Goal: Task Accomplishment & Management: Complete application form

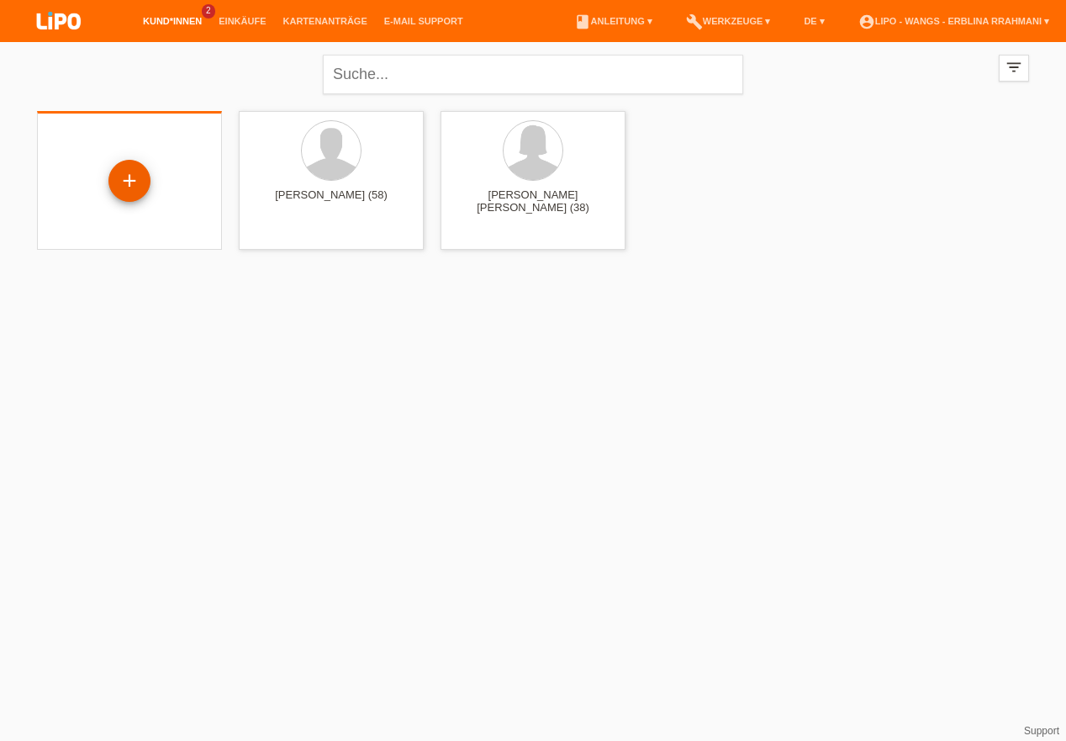
click at [101, 193] on div "+" at bounding box center [129, 182] width 158 height 45
click at [142, 181] on div "+" at bounding box center [129, 180] width 40 height 29
click at [128, 175] on div "+" at bounding box center [129, 180] width 40 height 29
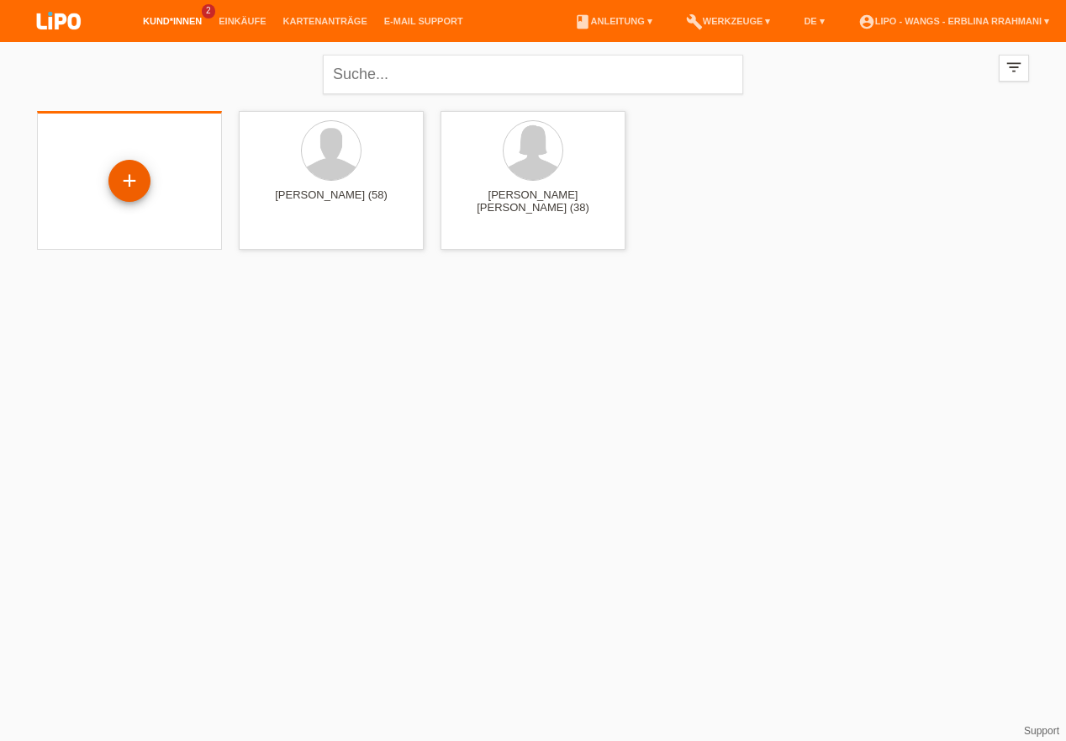
click at [128, 175] on div "+" at bounding box center [129, 180] width 40 height 29
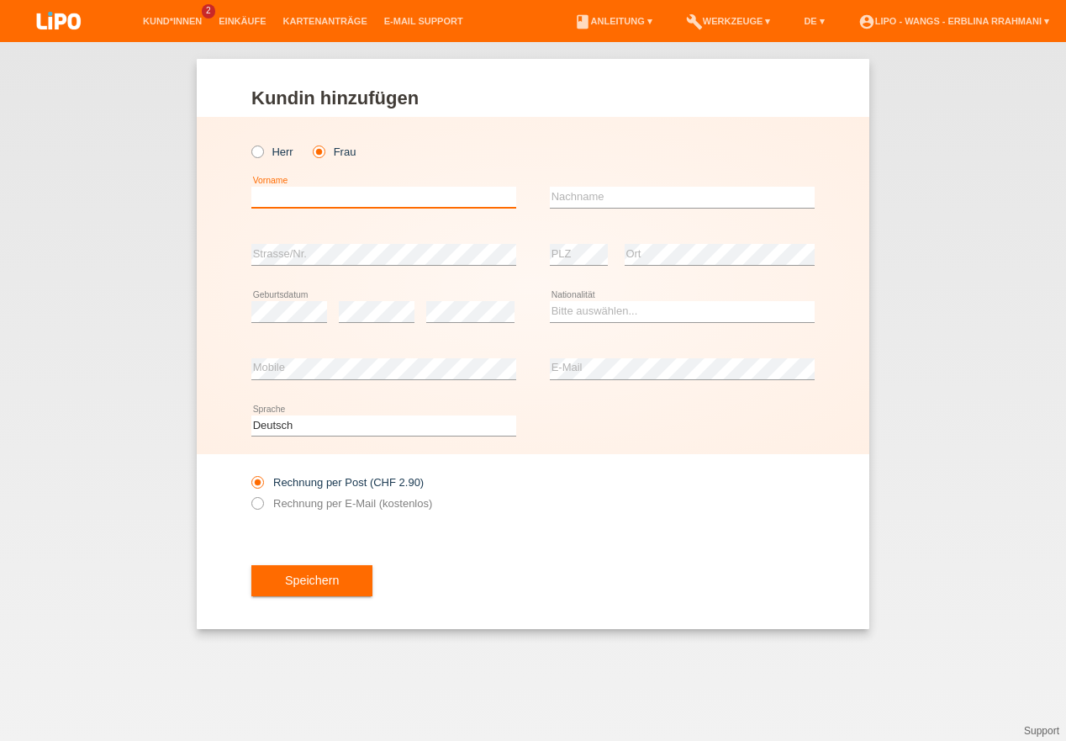
click at [323, 196] on input "text" at bounding box center [383, 197] width 265 height 21
type input "munusami"
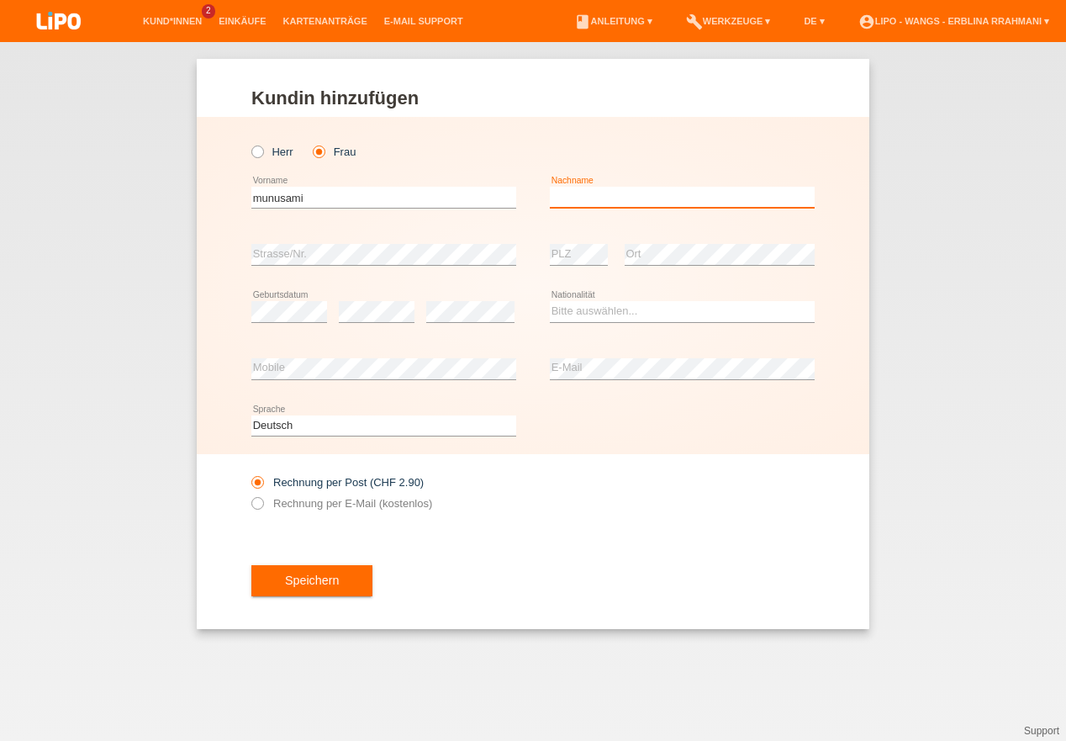
click at [608, 188] on input "text" at bounding box center [682, 197] width 265 height 21
type input "kamaleswary"
drag, startPoint x: 572, startPoint y: 240, endPoint x: 580, endPoint y: 243, distance: 9.1
click at [573, 240] on div "error PLZ" at bounding box center [579, 254] width 58 height 57
click at [579, 243] on div "error PLZ" at bounding box center [579, 254] width 58 height 57
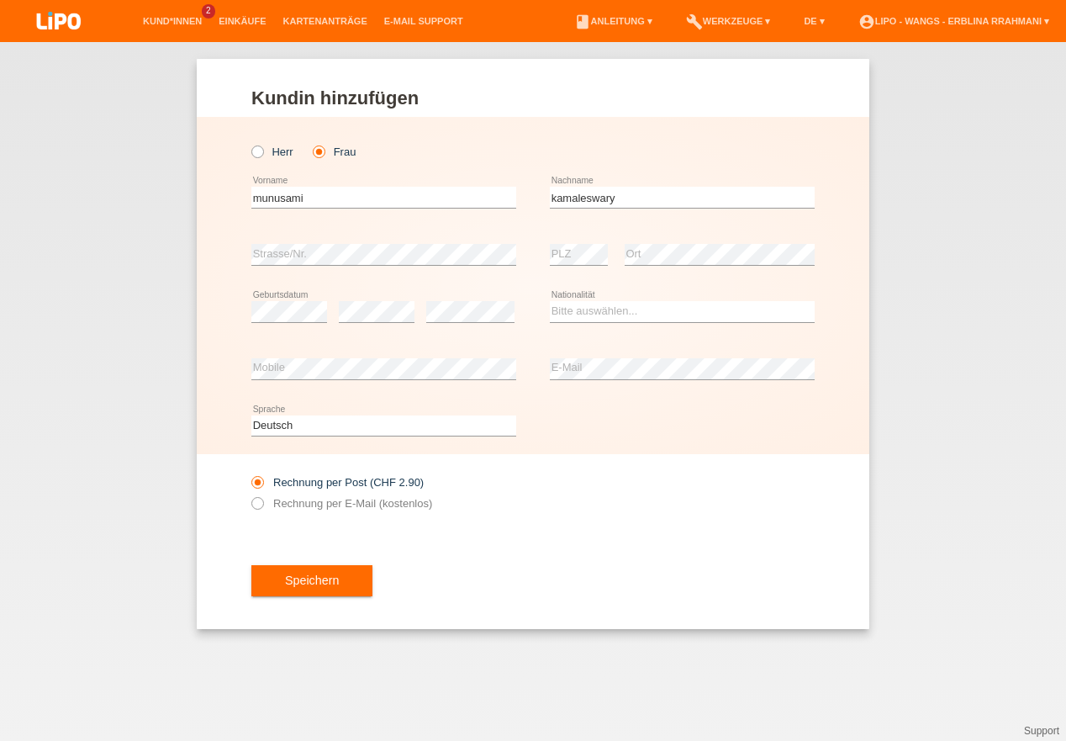
click at [580, 243] on div "error PLZ" at bounding box center [579, 254] width 58 height 57
click at [694, 553] on div "Speichern" at bounding box center [532, 581] width 563 height 98
click at [606, 308] on select "Bitte auswählen... Schweiz Deutschland Liechtenstein Österreich ------------ Af…" at bounding box center [682, 311] width 265 height 20
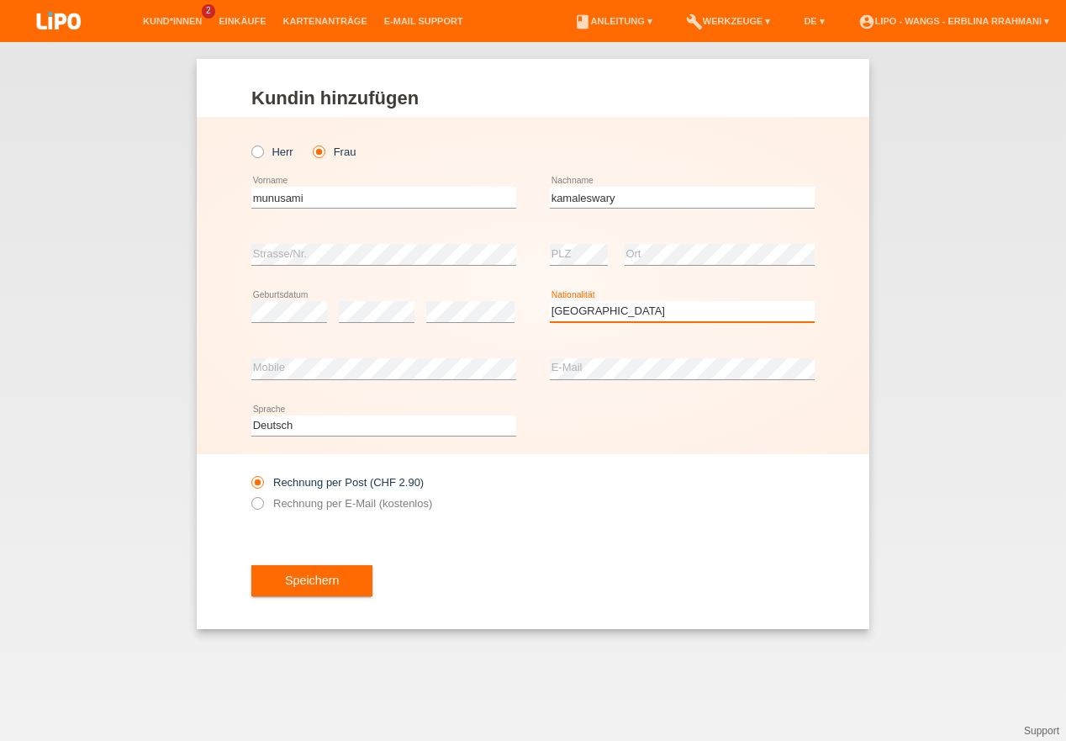
select select "LK"
click at [0, 0] on option "Sri Lanka" at bounding box center [0, 0] width 0 height 0
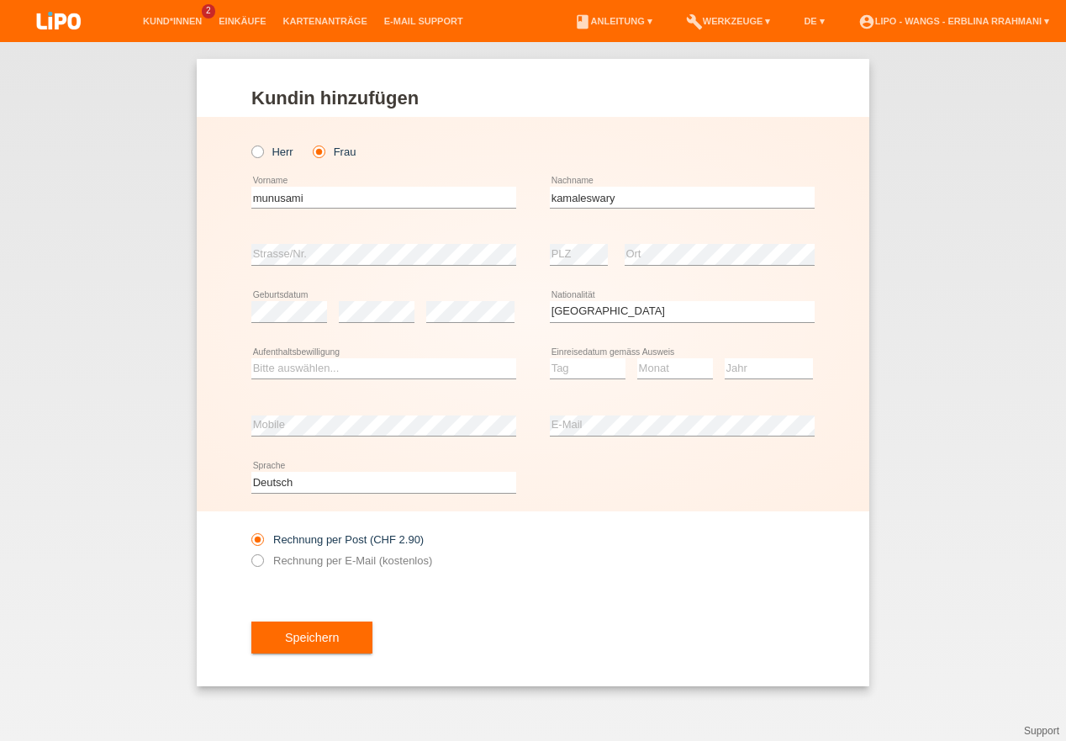
click at [652, 511] on div "Deutsch Français Italiano English error Sprache" at bounding box center [532, 482] width 563 height 57
click at [372, 371] on select "Bitte auswählen... C B B - Flüchtlingsstatus Andere" at bounding box center [383, 368] width 265 height 20
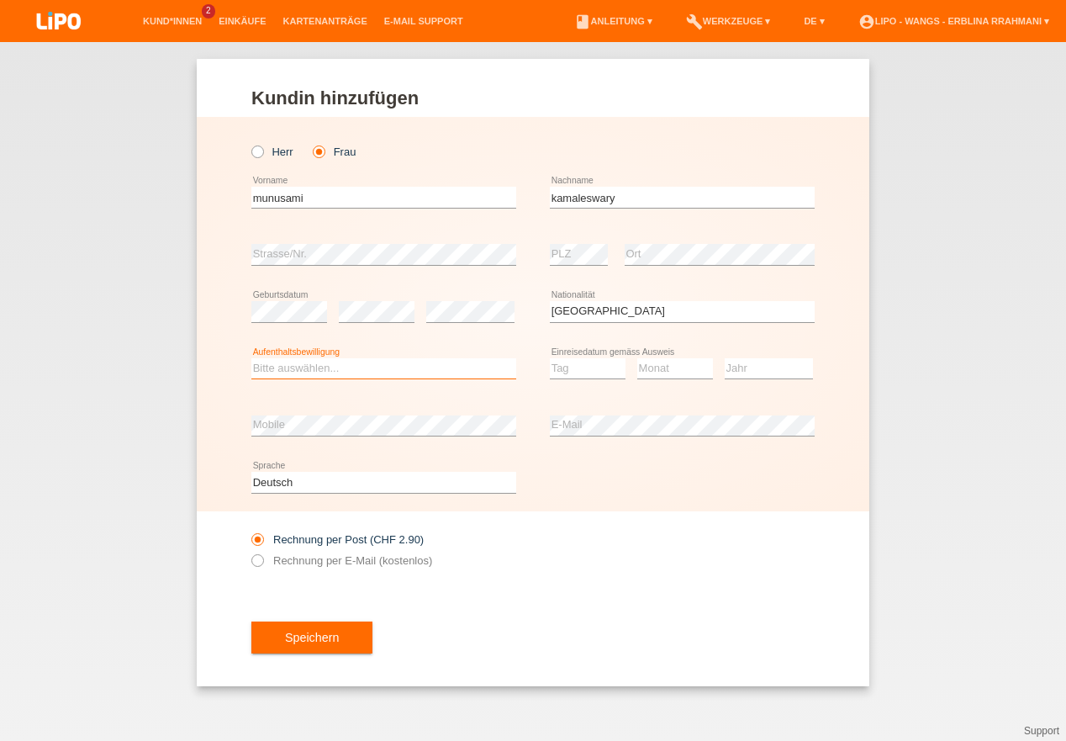
click at [372, 371] on select "Bitte auswählen... C B B - Flüchtlingsstatus Andere" at bounding box center [383, 368] width 265 height 20
select select "B"
click at [0, 0] on option "B" at bounding box center [0, 0] width 0 height 0
click at [585, 377] on select "Tag 01 02 03 04 05 06 07 08 09 10 11" at bounding box center [588, 368] width 76 height 20
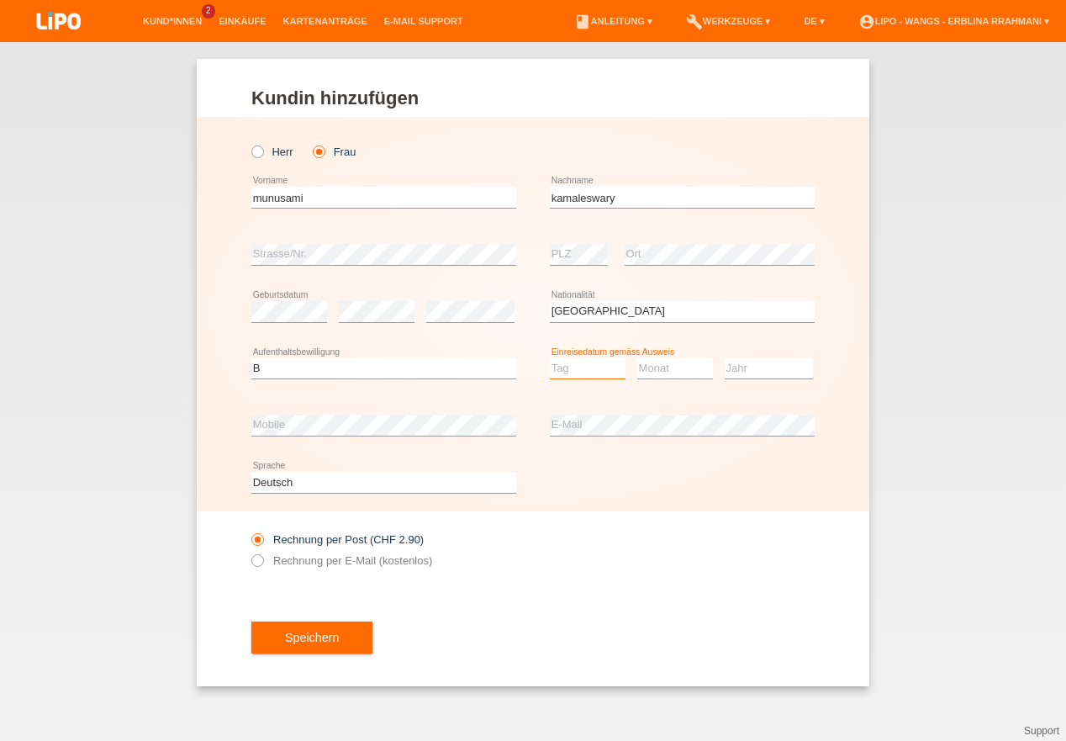
select select "16"
click at [0, 0] on option "16" at bounding box center [0, 0] width 0 height 0
click at [653, 367] on select "Monat 01 02 03 04 05 06 07 08 09 10 11" at bounding box center [675, 368] width 76 height 20
select select "01"
click at [0, 0] on option "01" at bounding box center [0, 0] width 0 height 0
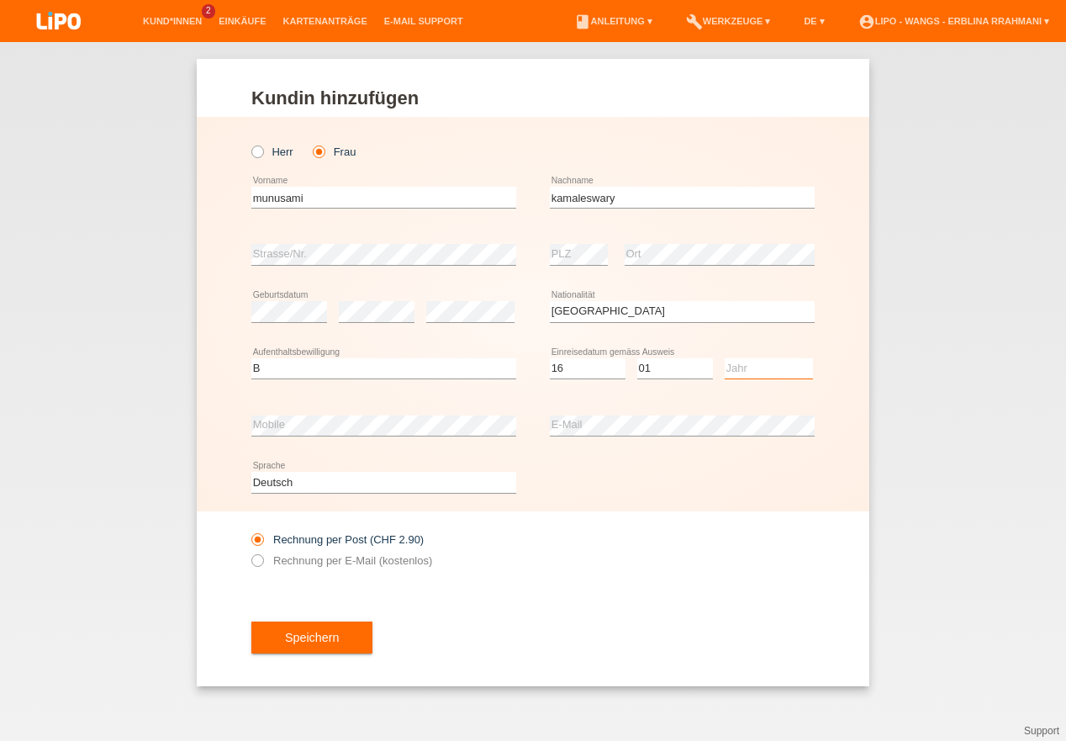
click at [752, 368] on select "Jahr 2025 2024 2023 2022 2021 2020 2019 2018 2017 2016 2015 2014 2013 2012 2011…" at bounding box center [769, 368] width 88 height 20
click at [789, 371] on select "Jahr 2025 2024 2023 2022 2021 2020 2019 2018 2017 2016 2015 2014 2013 2012 2011…" at bounding box center [769, 368] width 88 height 20
select select "2010"
click at [0, 0] on option "2010" at bounding box center [0, 0] width 0 height 0
click at [667, 504] on div "Deutsch Français Italiano English error Sprache" at bounding box center [532, 482] width 563 height 57
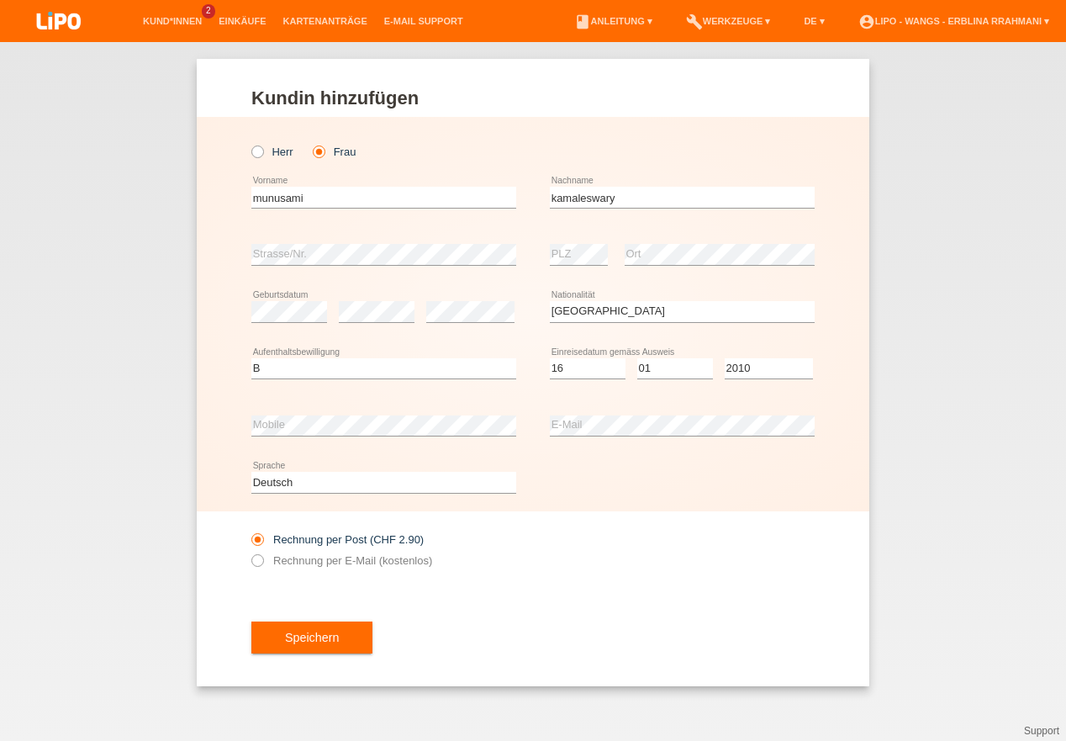
click at [667, 504] on div "Deutsch Français Italiano English error Sprache" at bounding box center [532, 482] width 563 height 57
click at [780, 562] on div "Rechnung per Post (CHF 2.90) Rechnung per E-Mail (kostenlos)" at bounding box center [532, 549] width 563 height 77
click at [249, 552] on icon at bounding box center [249, 552] width 0 height 0
click at [255, 560] on input "Rechnung per E-Mail (kostenlos)" at bounding box center [256, 564] width 11 height 21
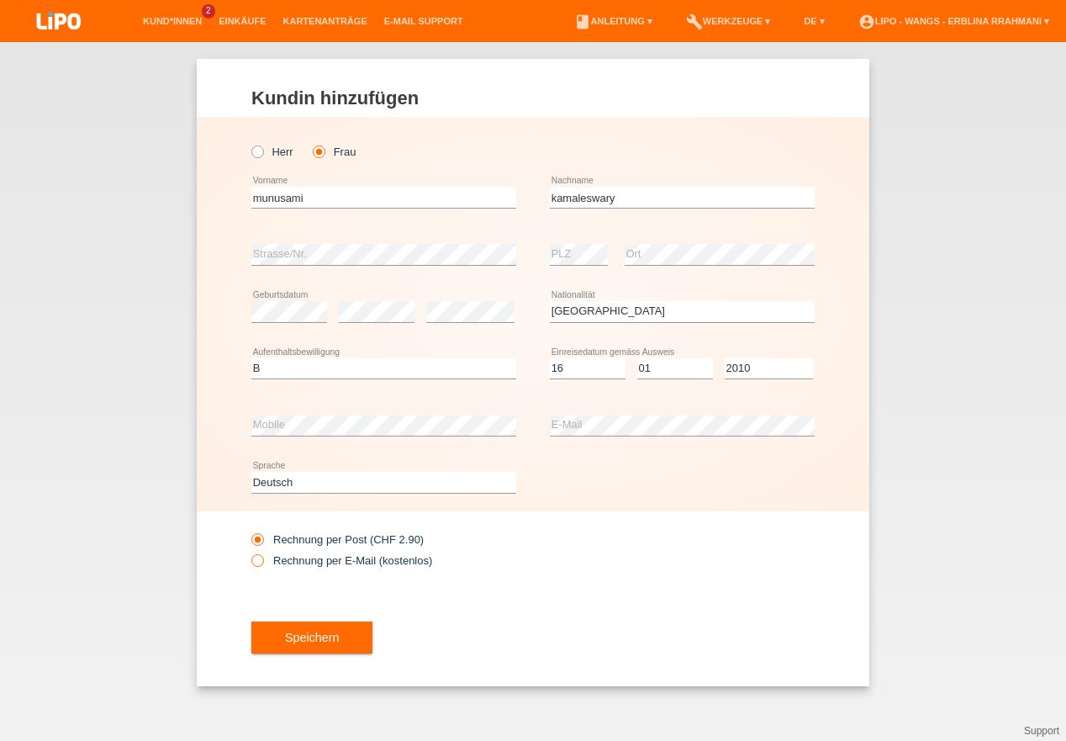
radio input "true"
click at [249, 552] on icon at bounding box center [249, 552] width 0 height 0
click at [255, 560] on input "Rechnung per E-Mail (kostenlos)" at bounding box center [256, 564] width 11 height 21
click at [319, 643] on button "Speichern" at bounding box center [311, 637] width 121 height 32
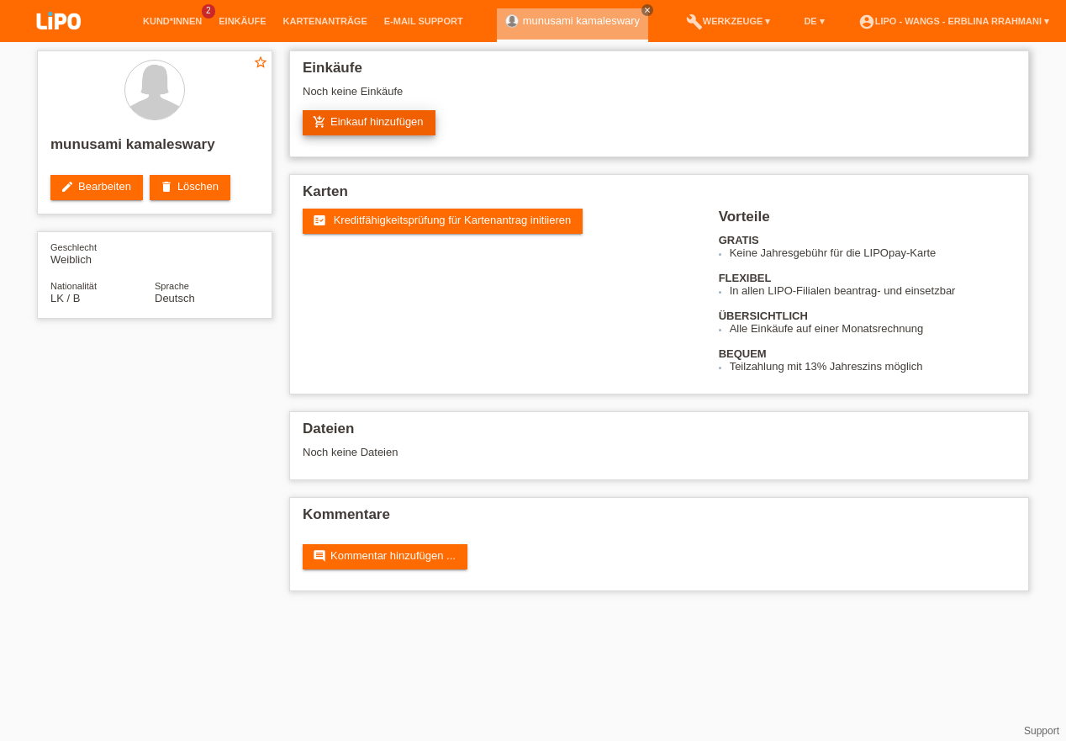
click at [367, 133] on link "add_shopping_cart Einkauf hinzufügen" at bounding box center [369, 122] width 133 height 25
click at [370, 124] on link "add_shopping_cart Einkauf hinzufügen" at bounding box center [369, 122] width 133 height 25
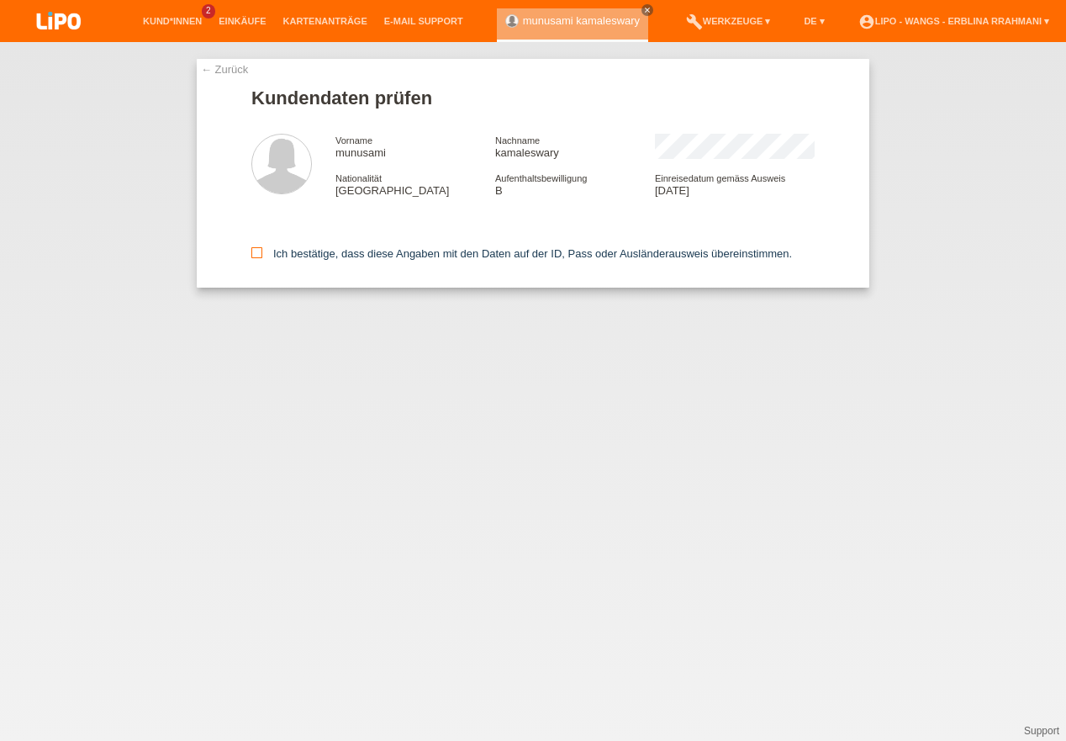
click at [262, 256] on input "Ich bestätige, dass diese Angaben mit den Daten auf der ID, Pass oder Ausländer…" at bounding box center [256, 252] width 11 height 11
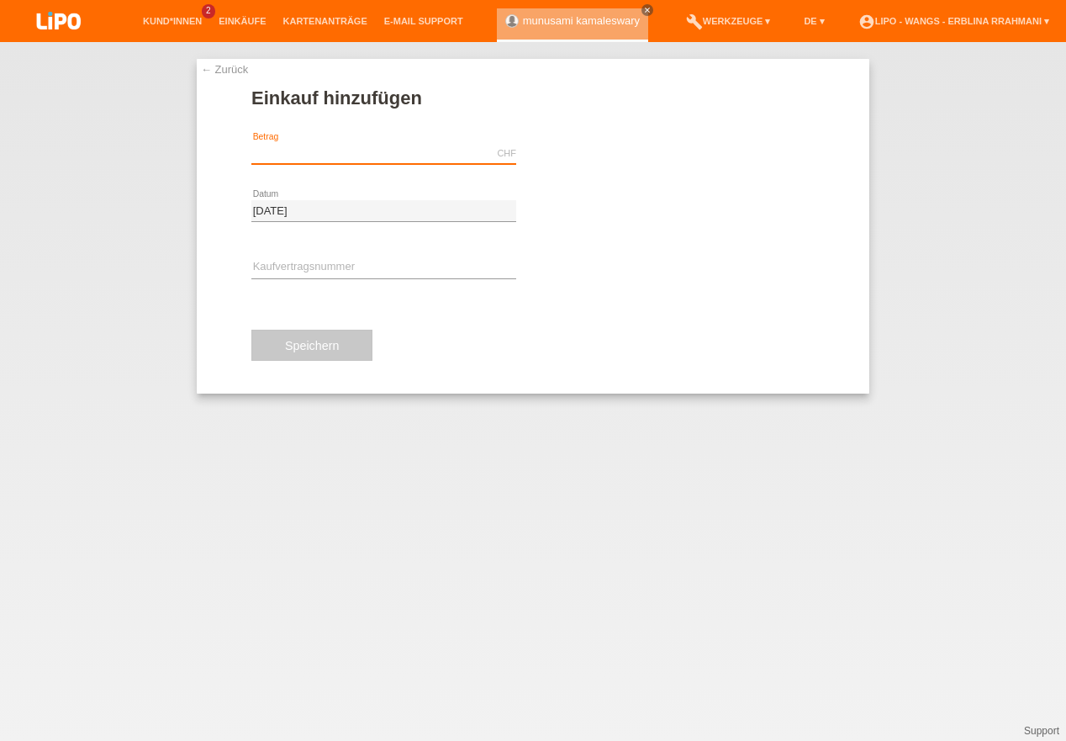
click at [346, 160] on input "text" at bounding box center [383, 153] width 265 height 21
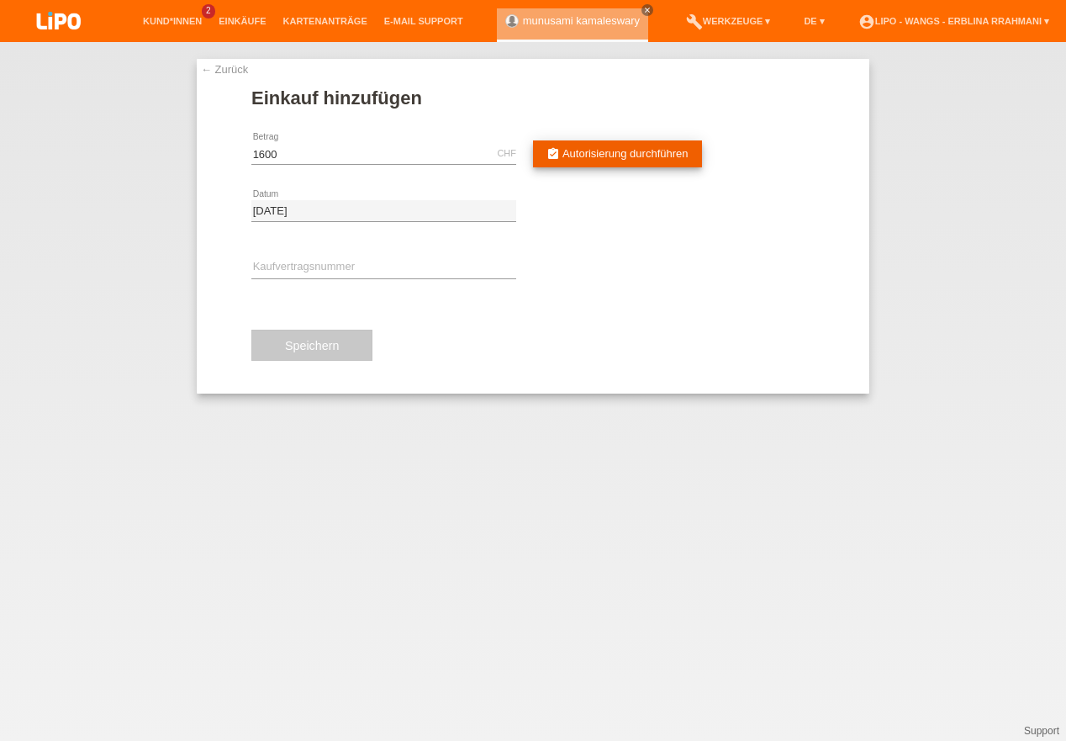
click at [552, 155] on icon "assignment_turned_in" at bounding box center [553, 153] width 13 height 13
type input "1600.00"
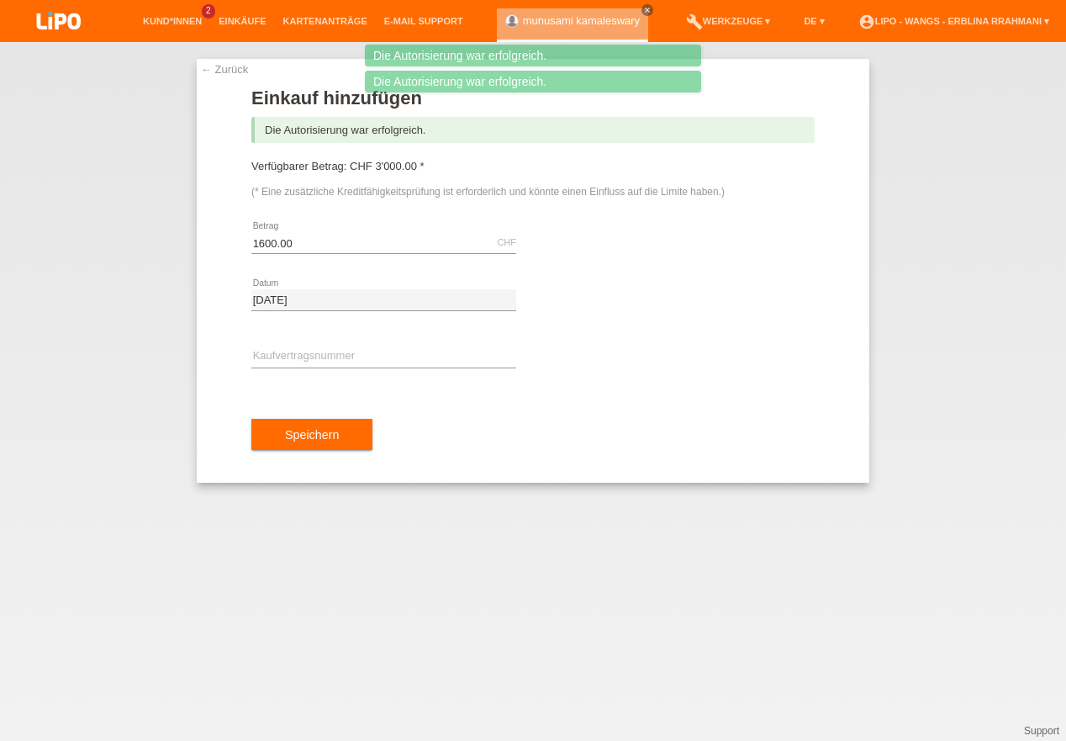
drag, startPoint x: 374, startPoint y: 166, endPoint x: 418, endPoint y: 170, distance: 43.8
click at [378, 168] on span "CHF 3'000.00 * (* Eine zusätzliche Kreditfähigkeitsprüfung ist erforderlich und…" at bounding box center [487, 179] width 473 height 38
click at [393, 168] on span "CHF 3'000.00 * (* Eine zusätzliche Kreditfähigkeitsprüfung ist erforderlich und…" at bounding box center [487, 179] width 473 height 38
click at [425, 170] on div "Verfügbarer Betrag: CHF 3'000.00 * (* Eine zusätzliche Kreditfähigkeitsprüfung …" at bounding box center [532, 179] width 563 height 38
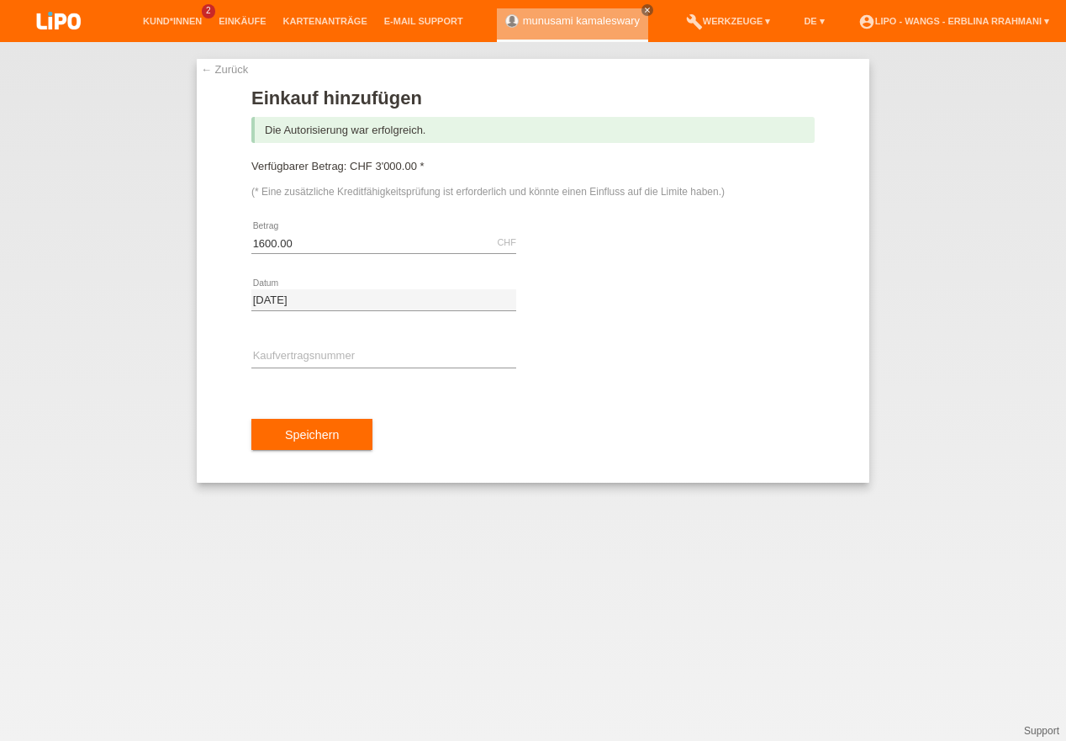
click at [388, 446] on div "Speichern" at bounding box center [532, 435] width 563 height 98
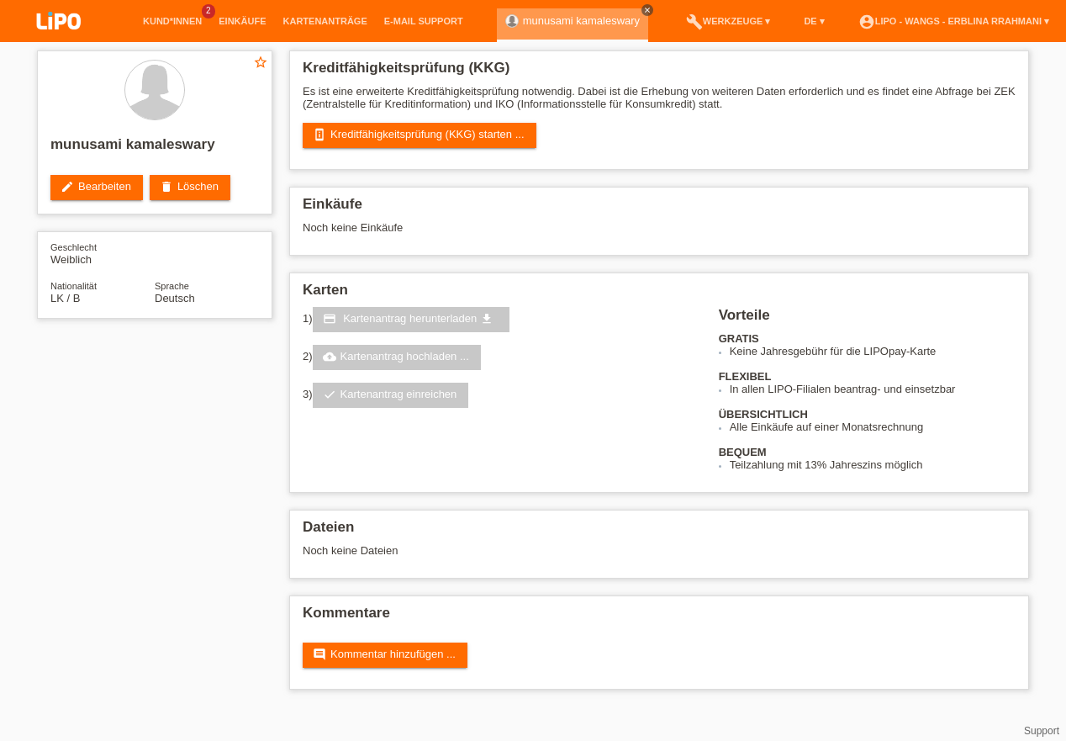
click at [643, 10] on icon "close" at bounding box center [647, 10] width 8 height 8
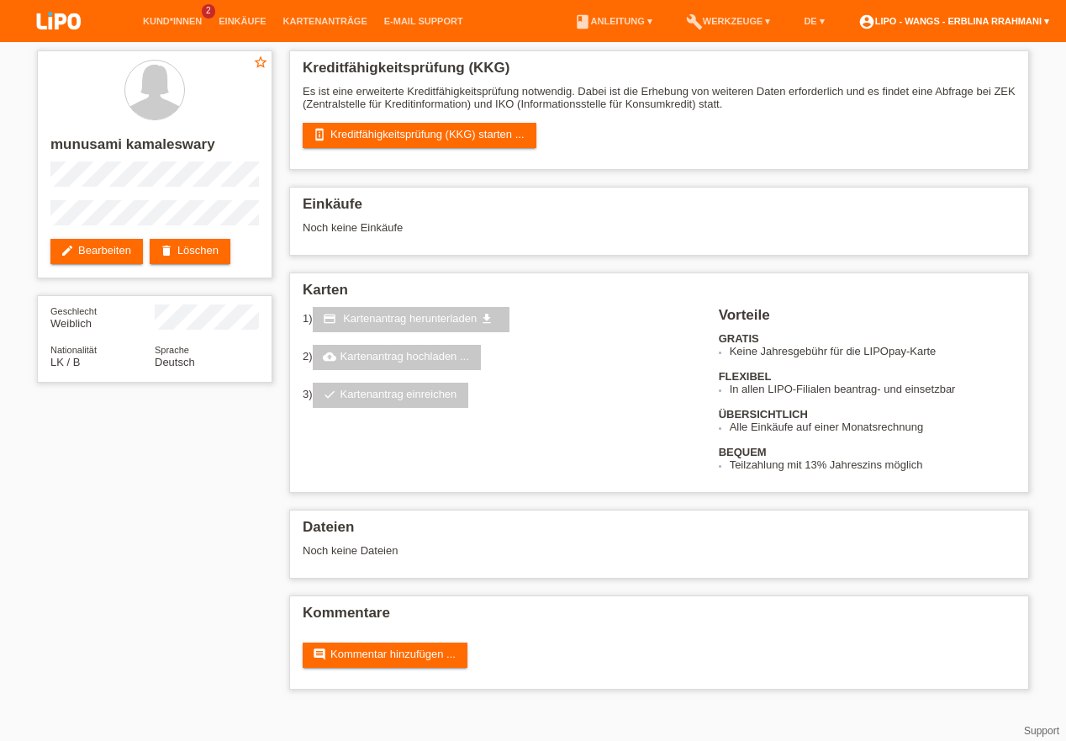
click at [1016, 20] on link "account_circle LIPO - Wangs - Erblina Rrahmani ▾" at bounding box center [954, 21] width 208 height 10
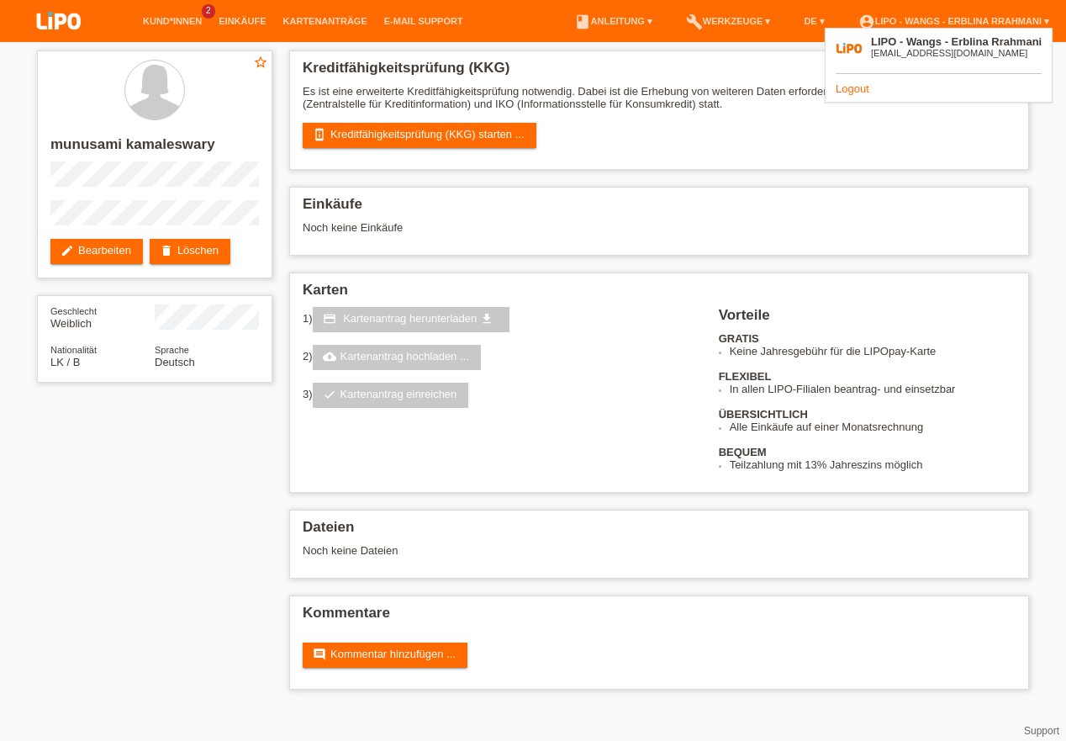
click at [868, 89] on link "Logout" at bounding box center [853, 88] width 34 height 13
